Goal: Task Accomplishment & Management: Manage account settings

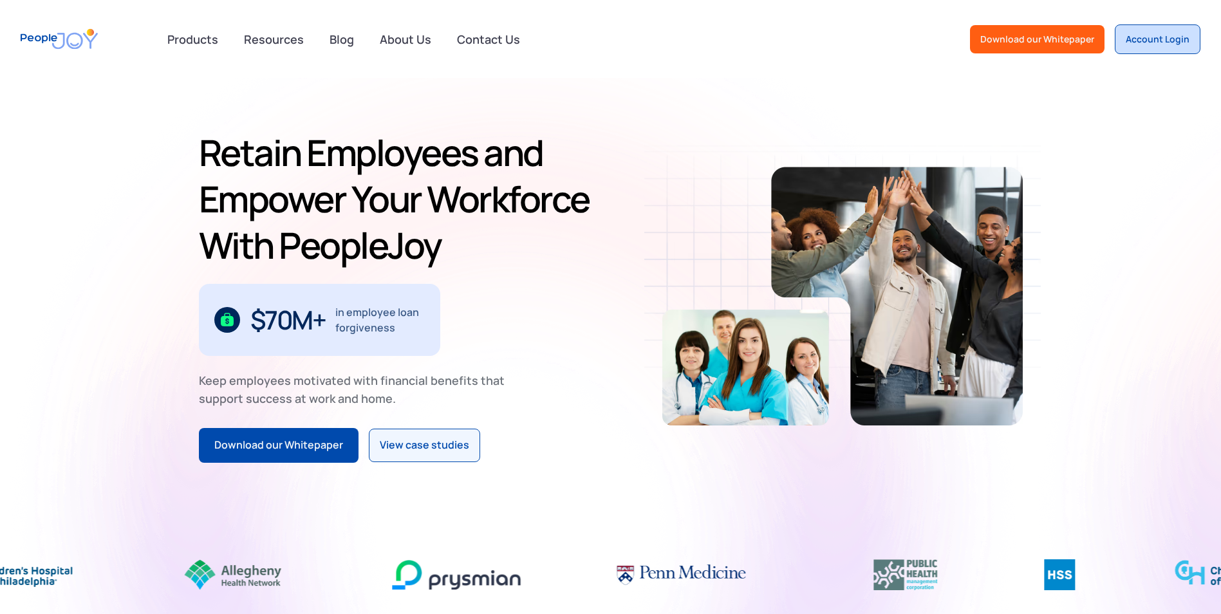
click at [1167, 36] on div "Account Login" at bounding box center [1158, 39] width 64 height 13
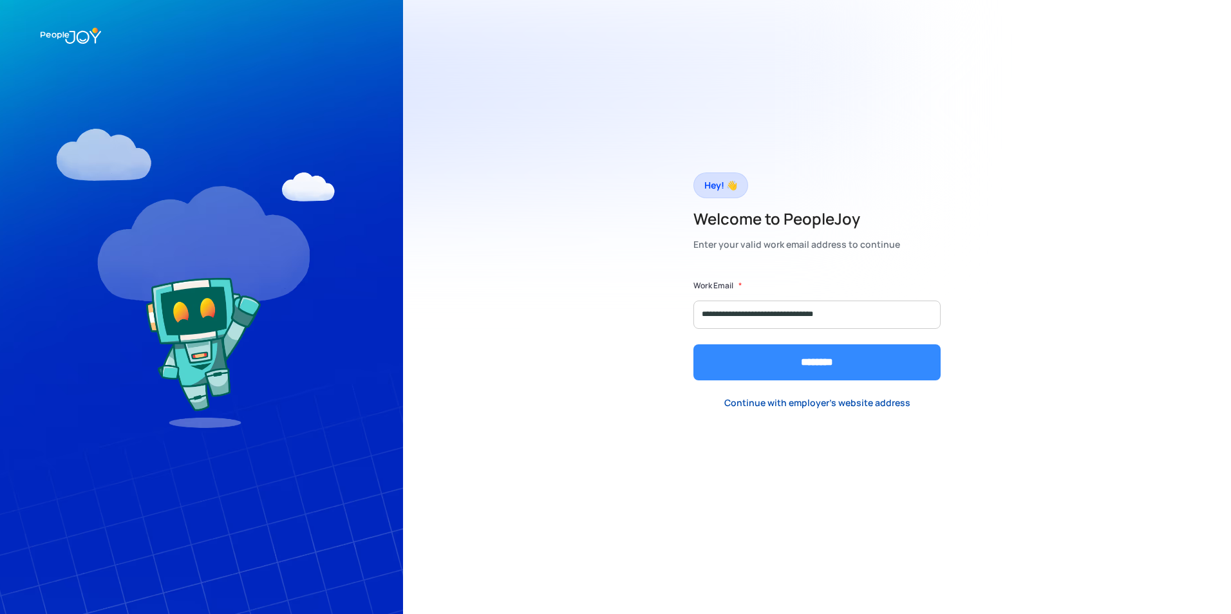
type input "**********"
click at [808, 361] on input "********" at bounding box center [816, 362] width 247 height 36
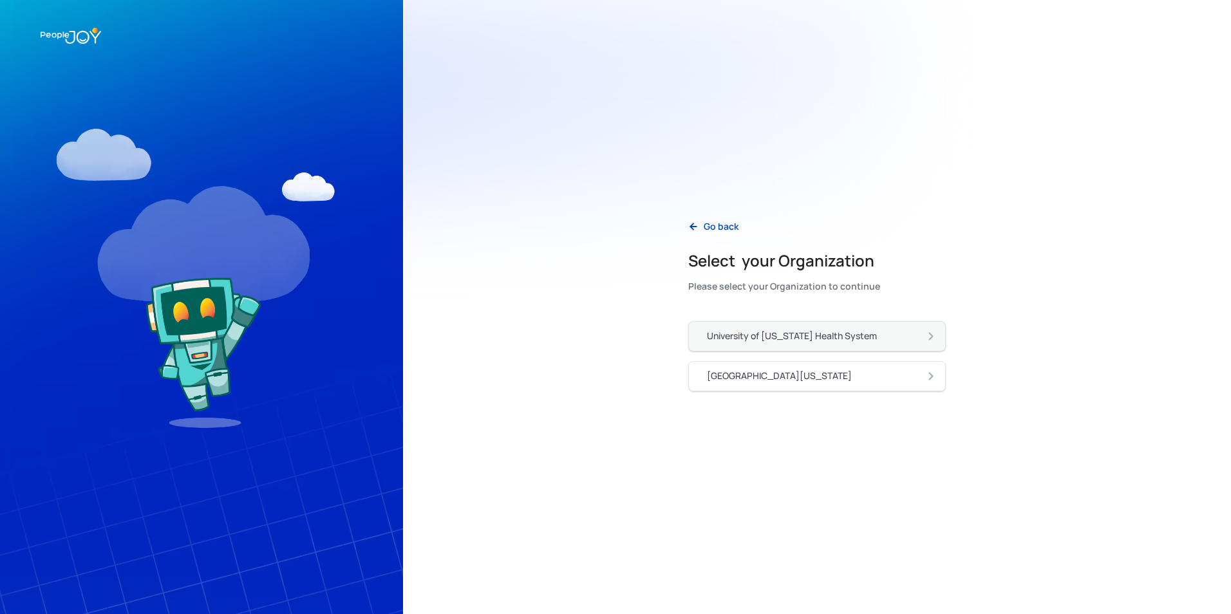
click at [775, 334] on div "University of [US_STATE] Health System" at bounding box center [792, 336] width 170 height 13
